Goal: Transaction & Acquisition: Subscribe to service/newsletter

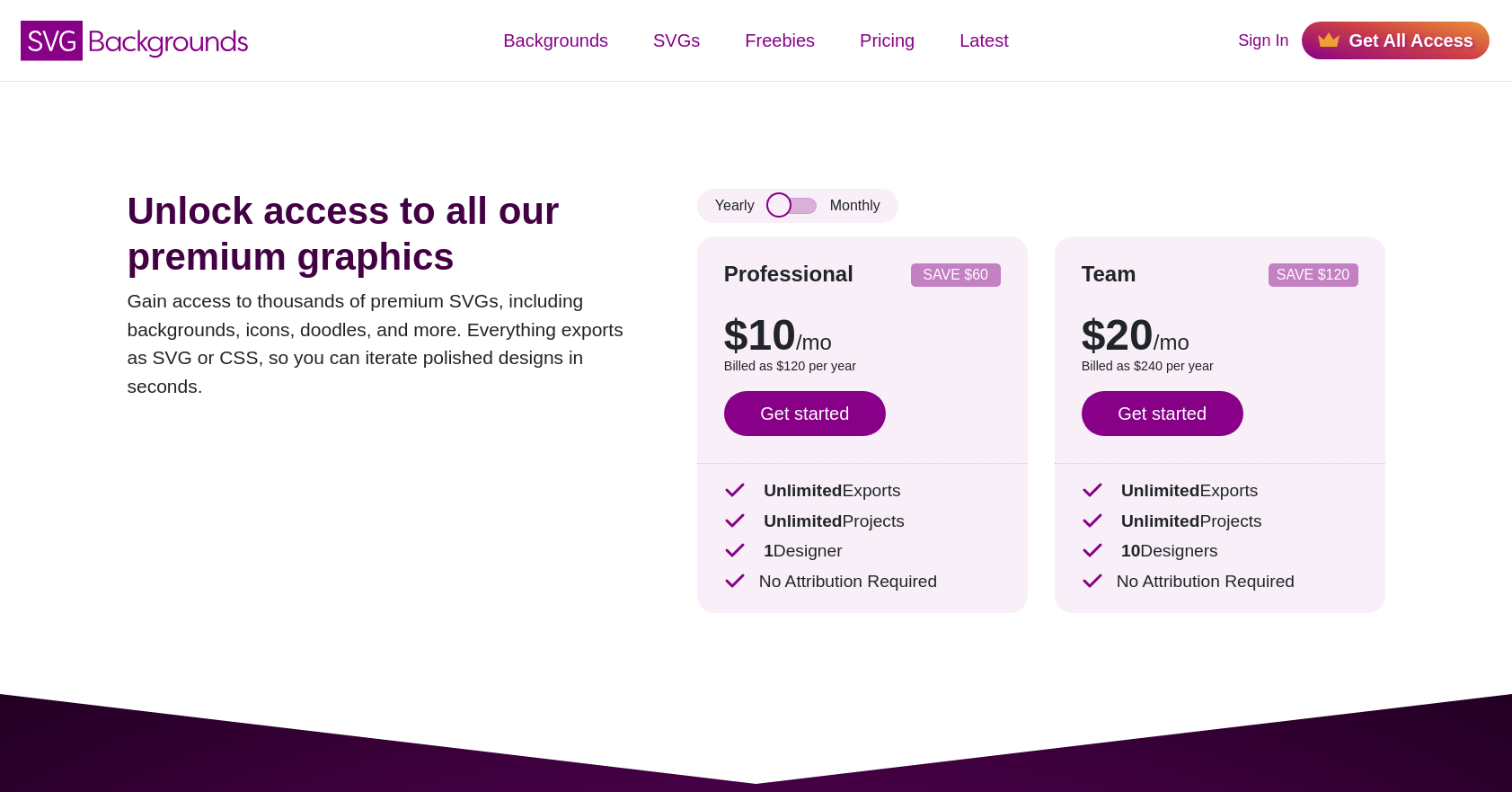
click at [803, 211] on input "checkbox" at bounding box center [793, 206] width 49 height 17
checkbox input "true"
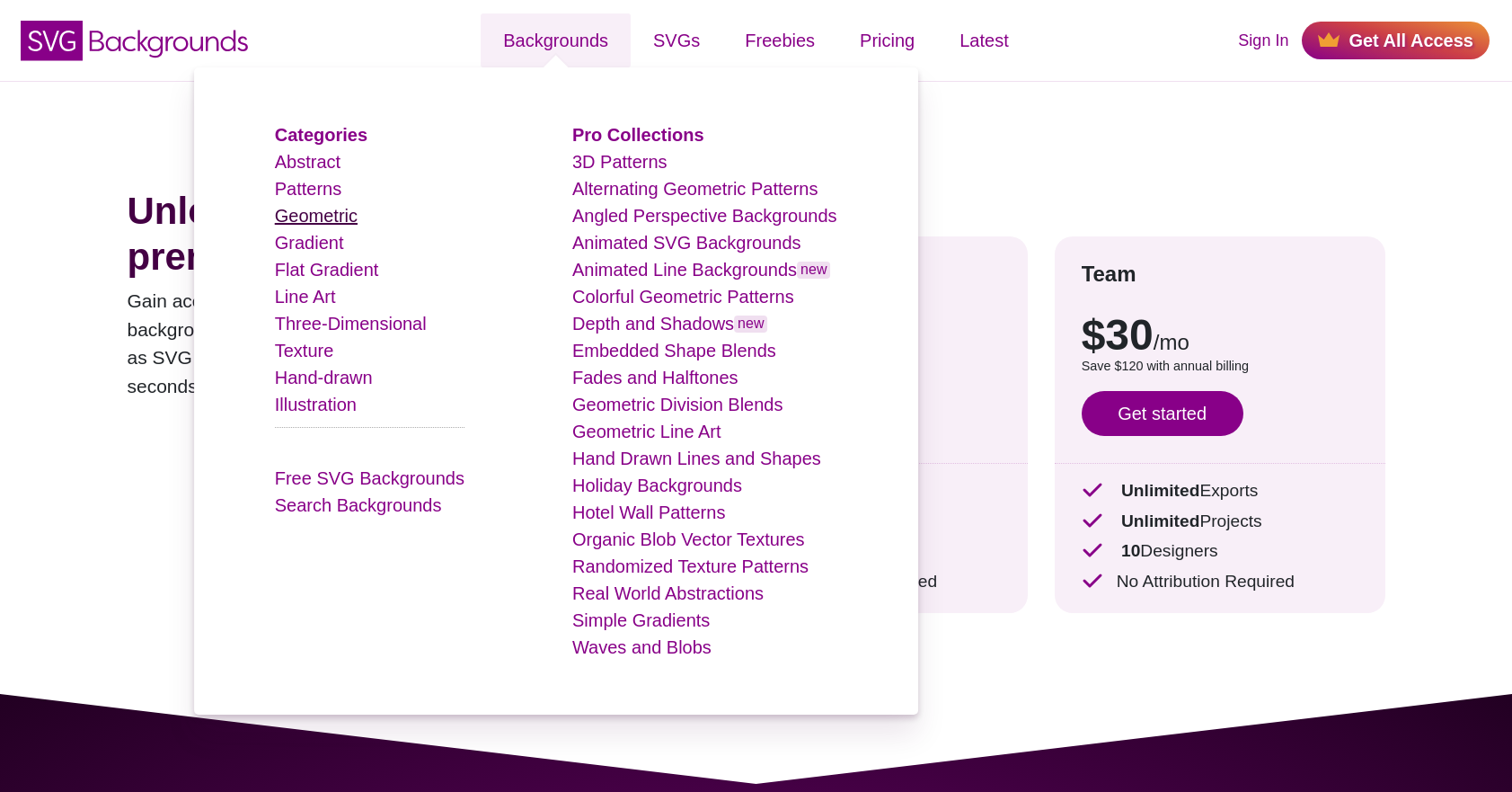
click at [326, 213] on link "Geometric" at bounding box center [316, 215] width 82 height 20
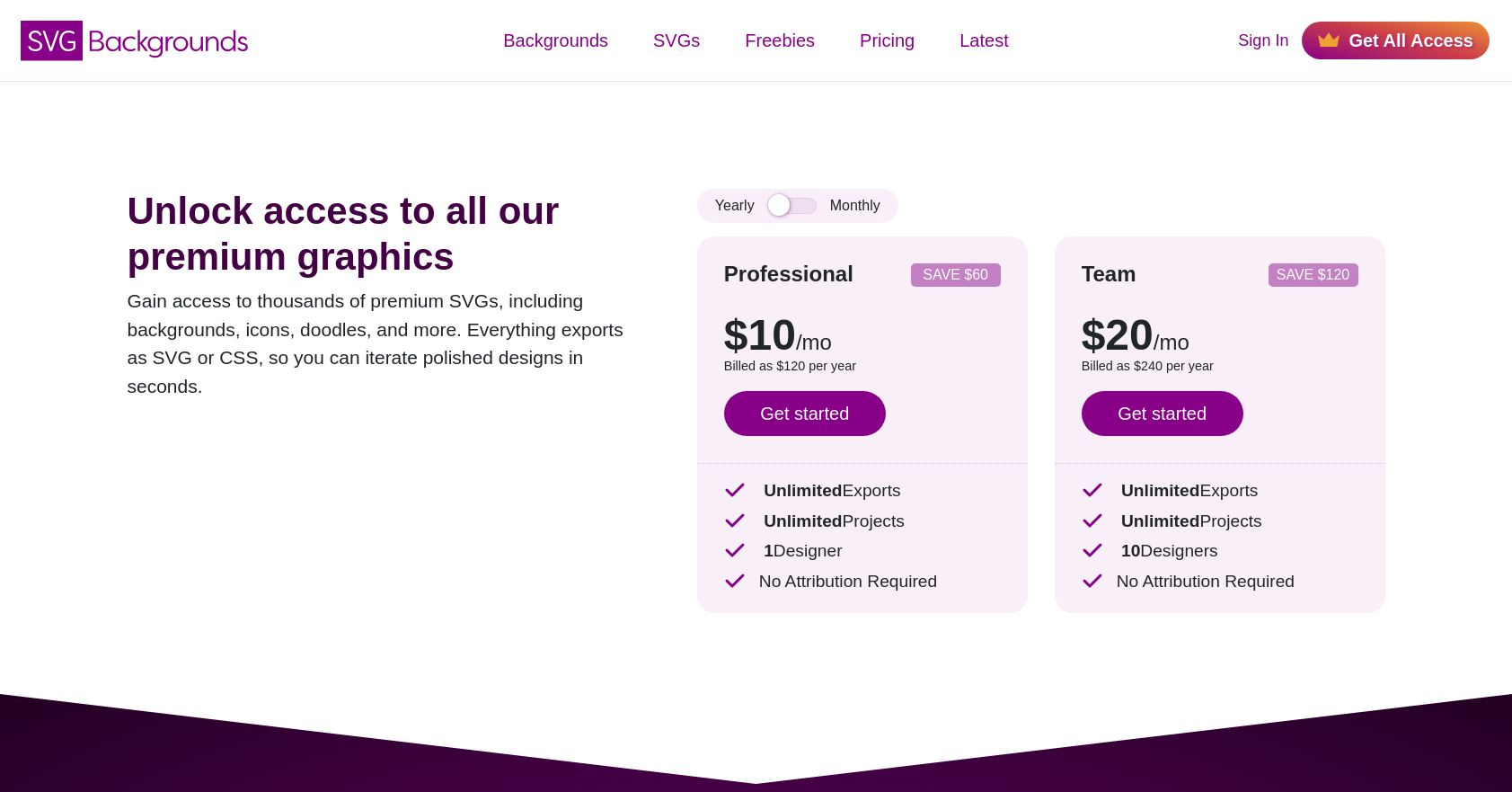
click at [860, 221] on div "Yearly Monthly" at bounding box center [798, 206] width 202 height 34
click at [862, 206] on div "Yearly Monthly" at bounding box center [798, 206] width 202 height 34
click at [799, 203] on input "checkbox" at bounding box center [793, 206] width 49 height 17
click at [784, 202] on input "checkbox" at bounding box center [793, 206] width 49 height 17
checkbox input "false"
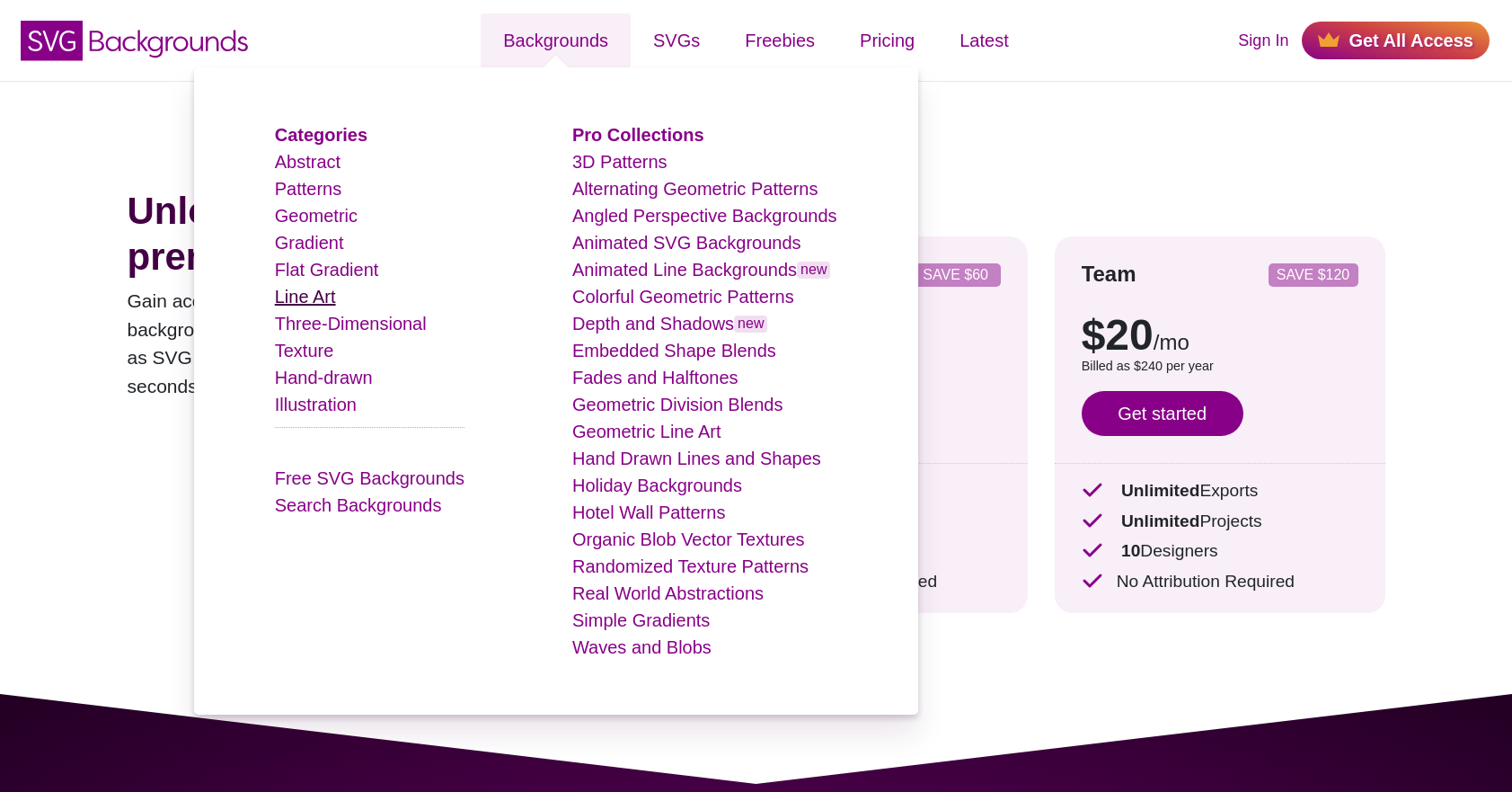
click at [335, 290] on link "Line Art" at bounding box center [305, 297] width 61 height 20
